Goal: Information Seeking & Learning: Learn about a topic

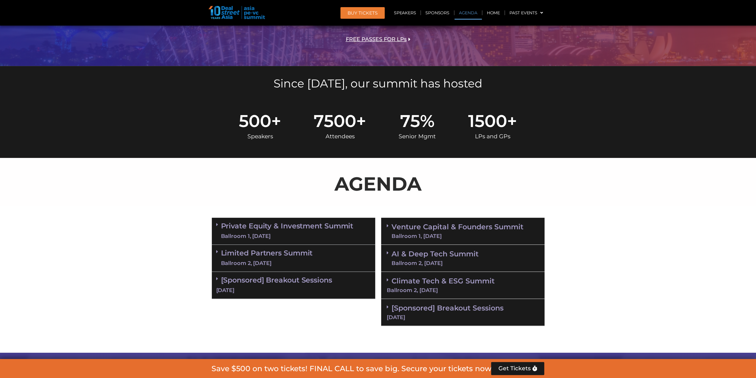
scroll to position [238, 0]
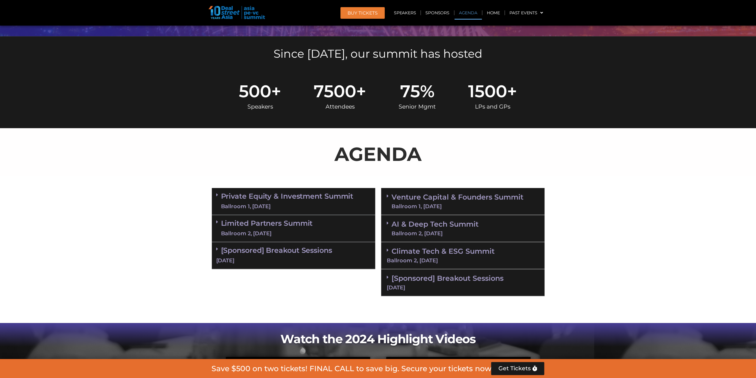
click at [466, 13] on link "Agenda" at bounding box center [468, 13] width 27 height 14
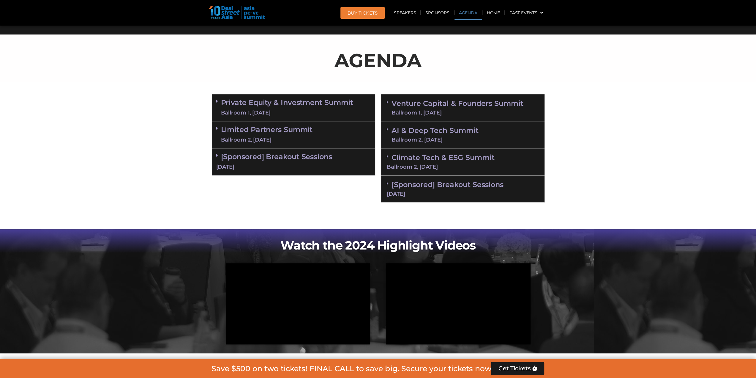
scroll to position [343, 0]
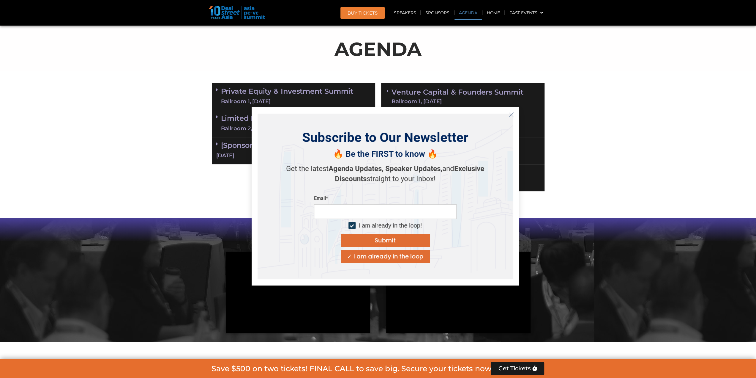
click at [512, 116] on icon "Close" at bounding box center [511, 114] width 5 height 5
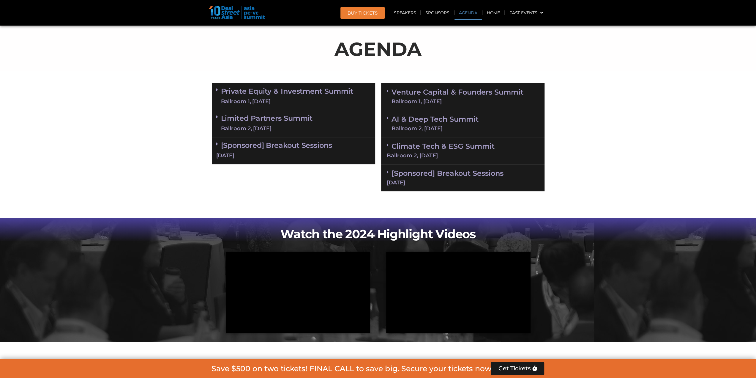
click at [217, 90] on icon at bounding box center [217, 89] width 2 height 5
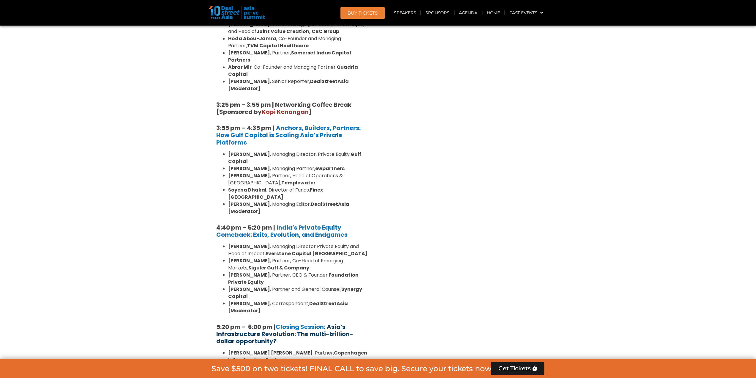
scroll to position [1116, 0]
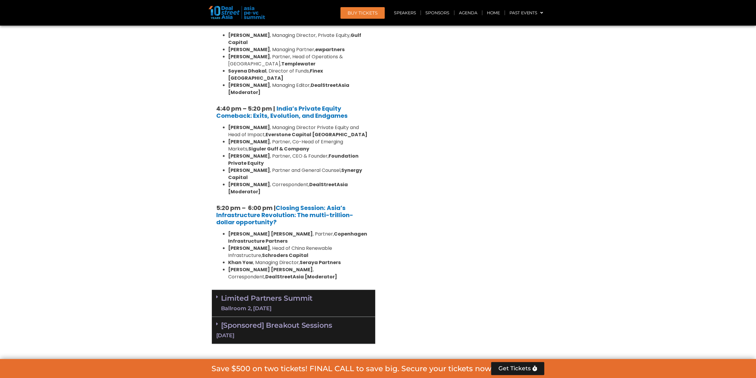
click at [222, 304] on div "Ballroom 2, [DATE]" at bounding box center [267, 307] width 92 height 7
click at [221, 294] on span at bounding box center [218, 296] width 5 height 5
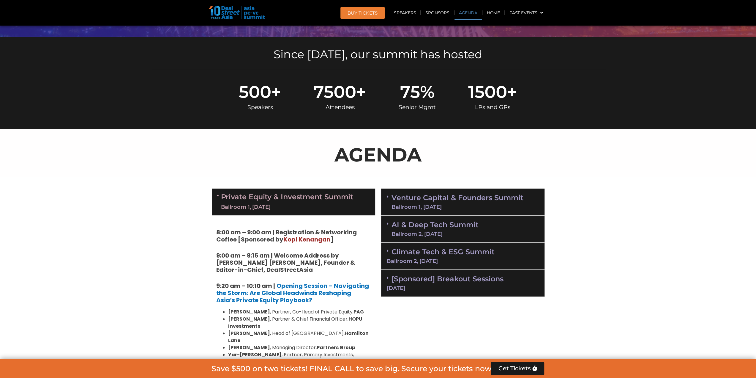
scroll to position [296, 0]
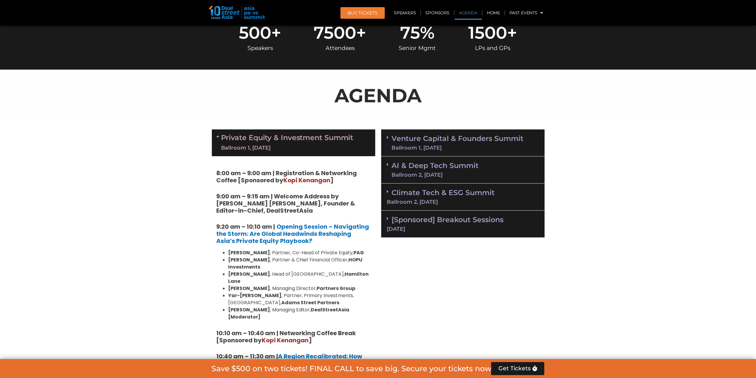
click at [218, 136] on icon at bounding box center [218, 136] width 5 height 5
click at [0, 0] on span at bounding box center [0, 0] width 0 height 0
click at [218, 136] on icon at bounding box center [218, 136] width 5 height 5
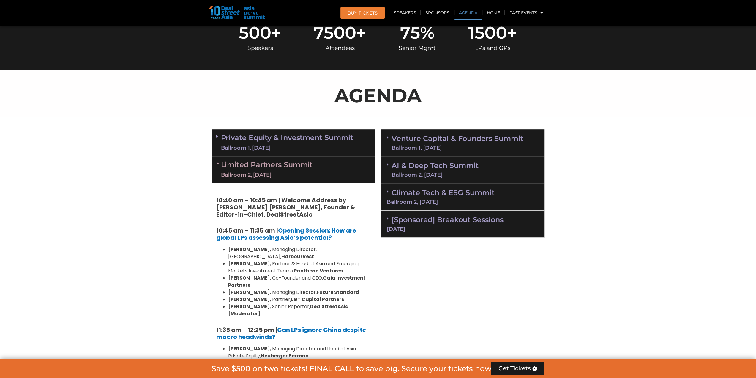
click at [217, 164] on icon at bounding box center [218, 163] width 5 height 5
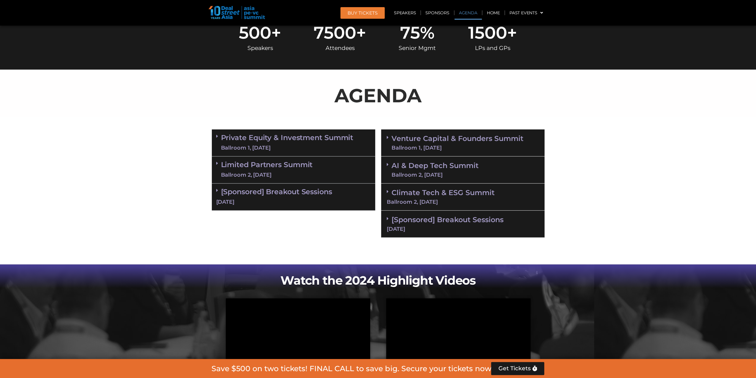
click at [386, 139] on div "Venture Capital & Founders​ Summit Ballroom 1, [DATE]" at bounding box center [462, 142] width 163 height 27
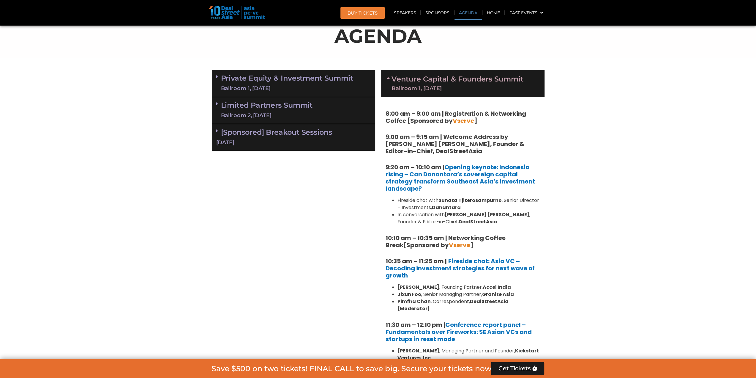
scroll to position [386, 0]
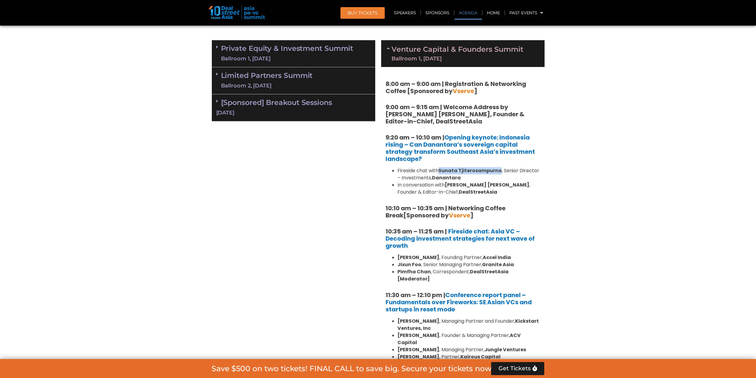
drag, startPoint x: 441, startPoint y: 169, endPoint x: 499, endPoint y: 167, distance: 58.0
click at [499, 167] on strong "Sunata Tjiterosampurno" at bounding box center [470, 170] width 63 height 7
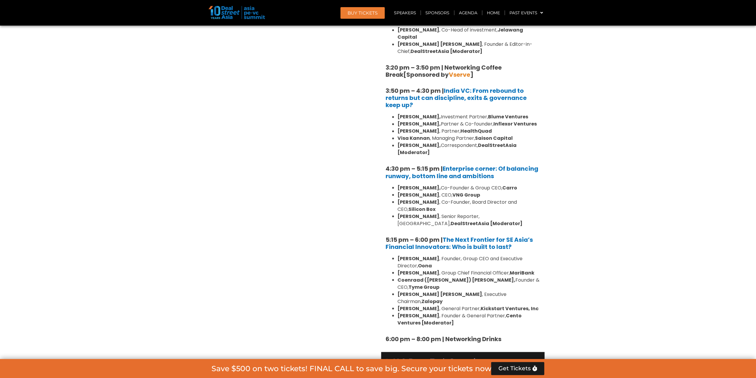
scroll to position [1051, 0]
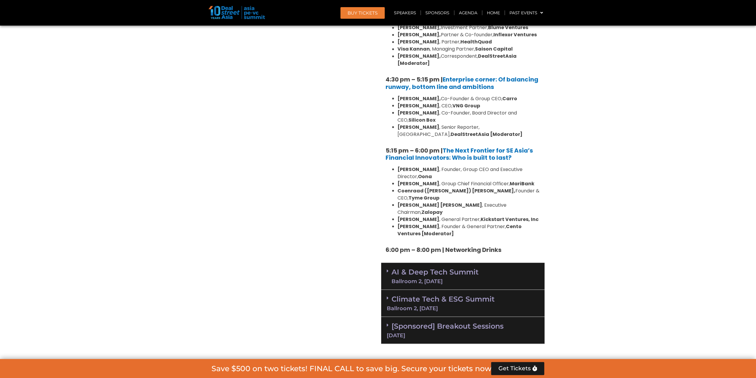
click at [387, 268] on icon at bounding box center [388, 270] width 2 height 5
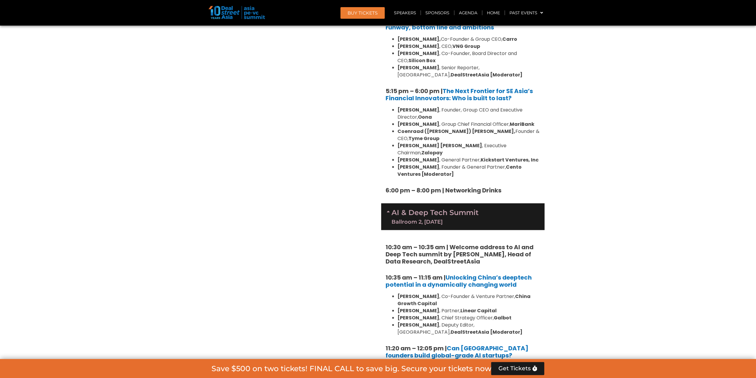
scroll to position [1140, 0]
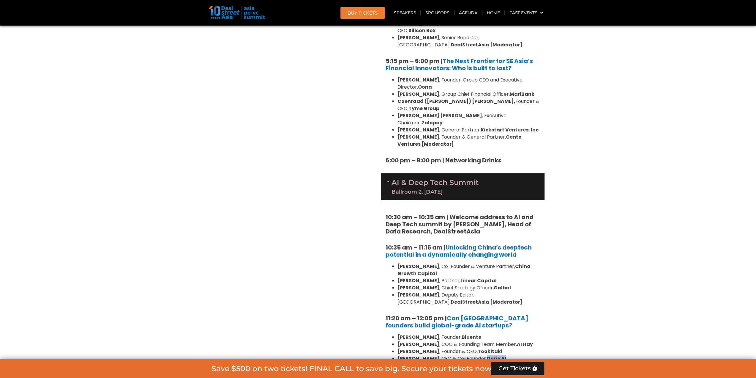
drag, startPoint x: 506, startPoint y: 312, endPoint x: 482, endPoint y: 318, distance: 24.4
click at [482, 355] on li "[PERSON_NAME] , CEO & Co-Founder, Dorje AI" at bounding box center [469, 358] width 143 height 7
click at [462, 334] on strong "Bluente" at bounding box center [472, 337] width 20 height 7
drag, startPoint x: 460, startPoint y: 294, endPoint x: 469, endPoint y: 294, distance: 9.5
click at [469, 334] on strong "Bluente" at bounding box center [472, 337] width 20 height 7
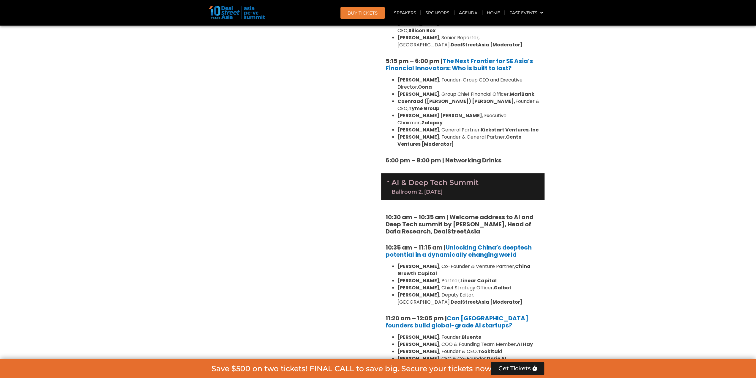
click at [462, 334] on strong "Bluente" at bounding box center [472, 337] width 20 height 7
drag, startPoint x: 451, startPoint y: 293, endPoint x: 470, endPoint y: 294, distance: 19.4
click at [470, 334] on li "[PERSON_NAME] , Founder, Bluente" at bounding box center [469, 337] width 143 height 7
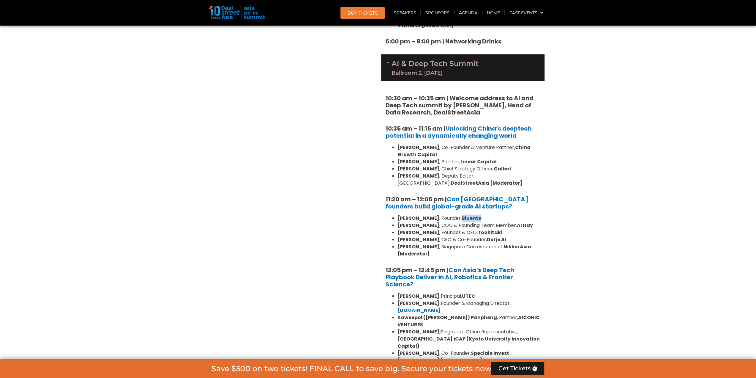
scroll to position [1348, 0]
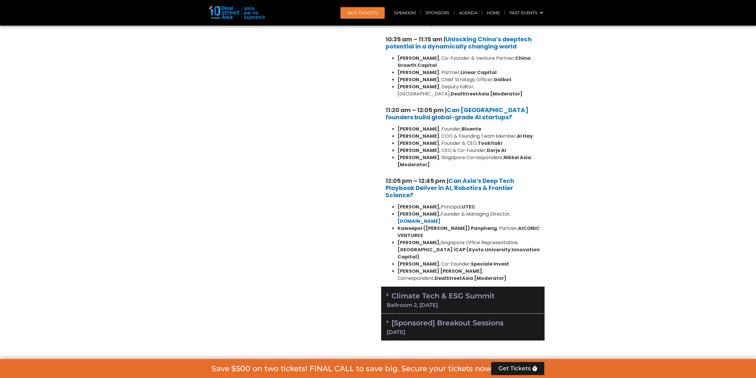
click at [388, 292] on icon at bounding box center [388, 294] width 2 height 5
click at [0, 0] on icon at bounding box center [0, 0] width 0 height 0
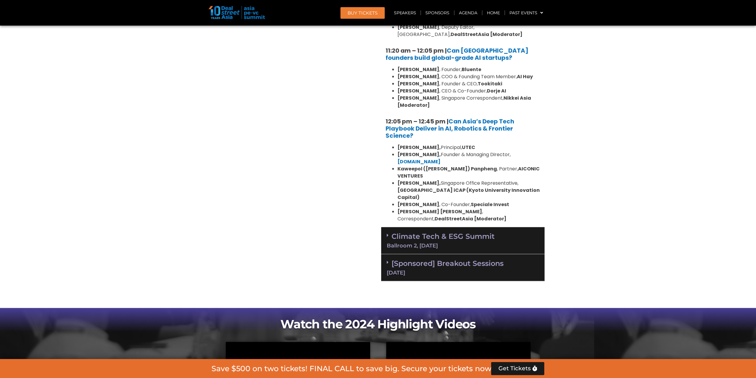
click at [387, 233] on icon at bounding box center [388, 235] width 2 height 5
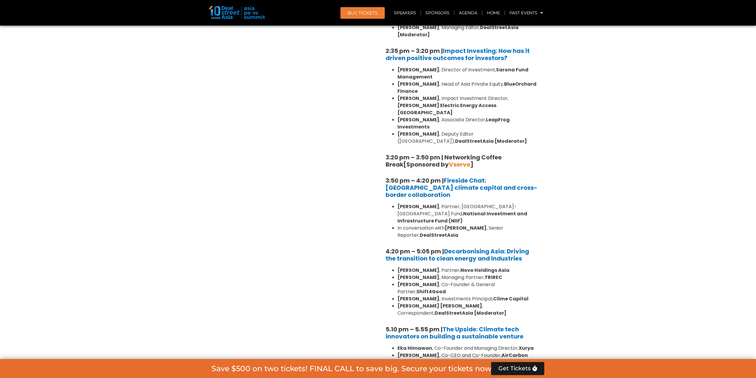
scroll to position [1794, 0]
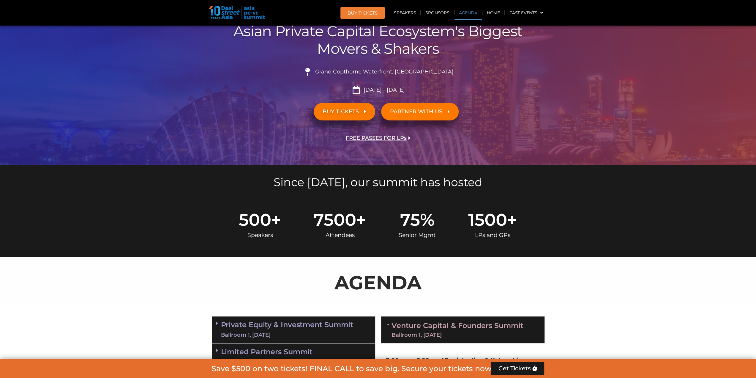
scroll to position [306, 0]
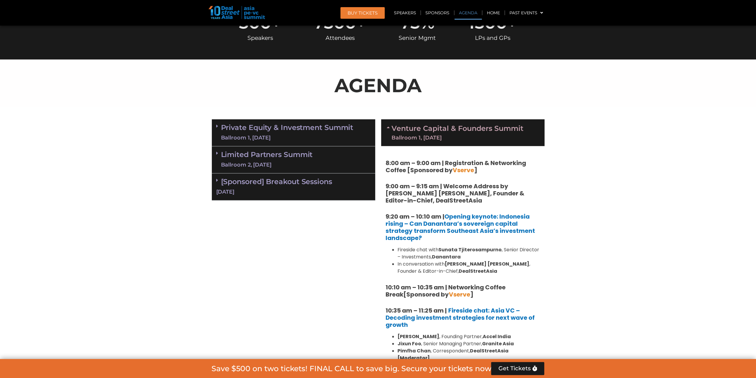
click at [216, 125] on icon at bounding box center [217, 126] width 2 height 5
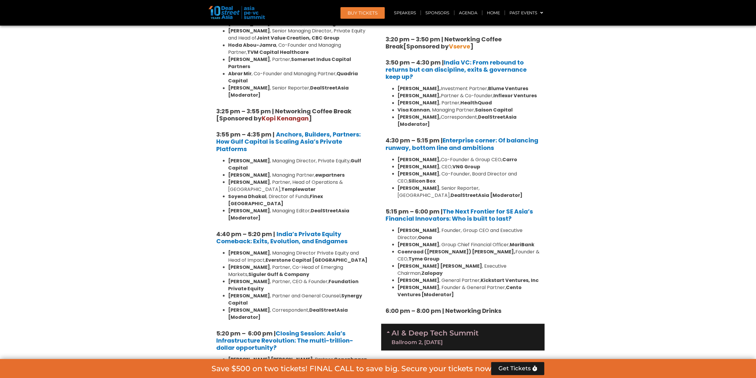
scroll to position [1020, 0]
